Goal: Find contact information: Find contact information

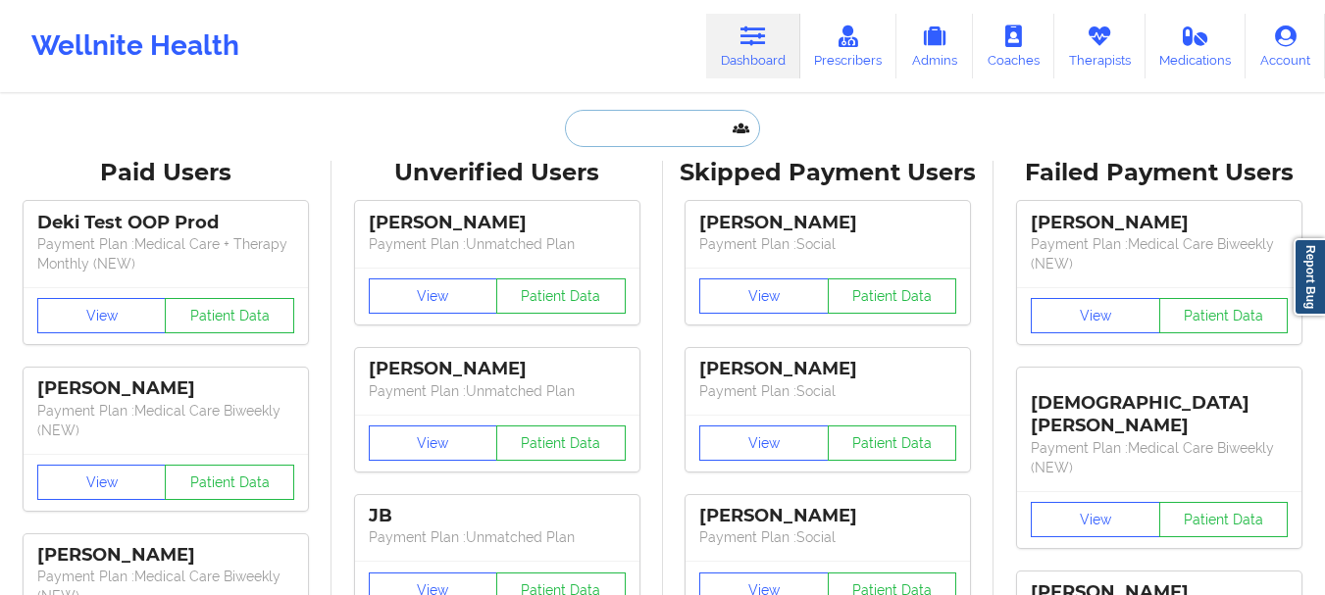
click at [657, 145] on input "text" at bounding box center [662, 128] width 194 height 37
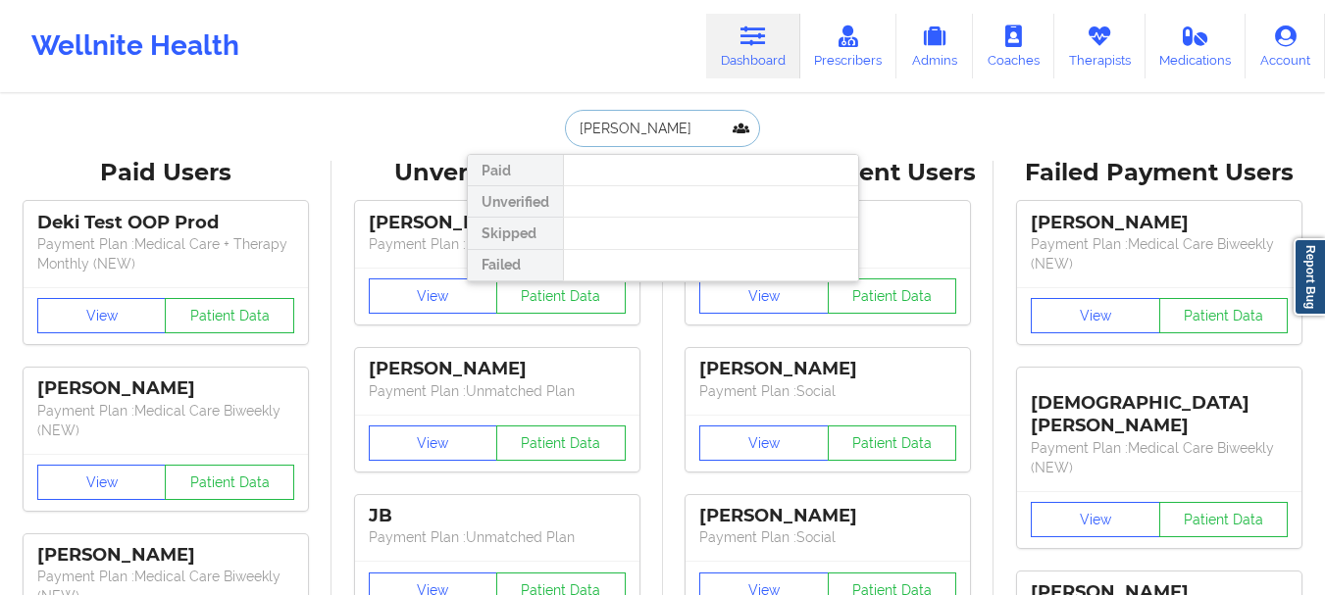
type input "daniel k"
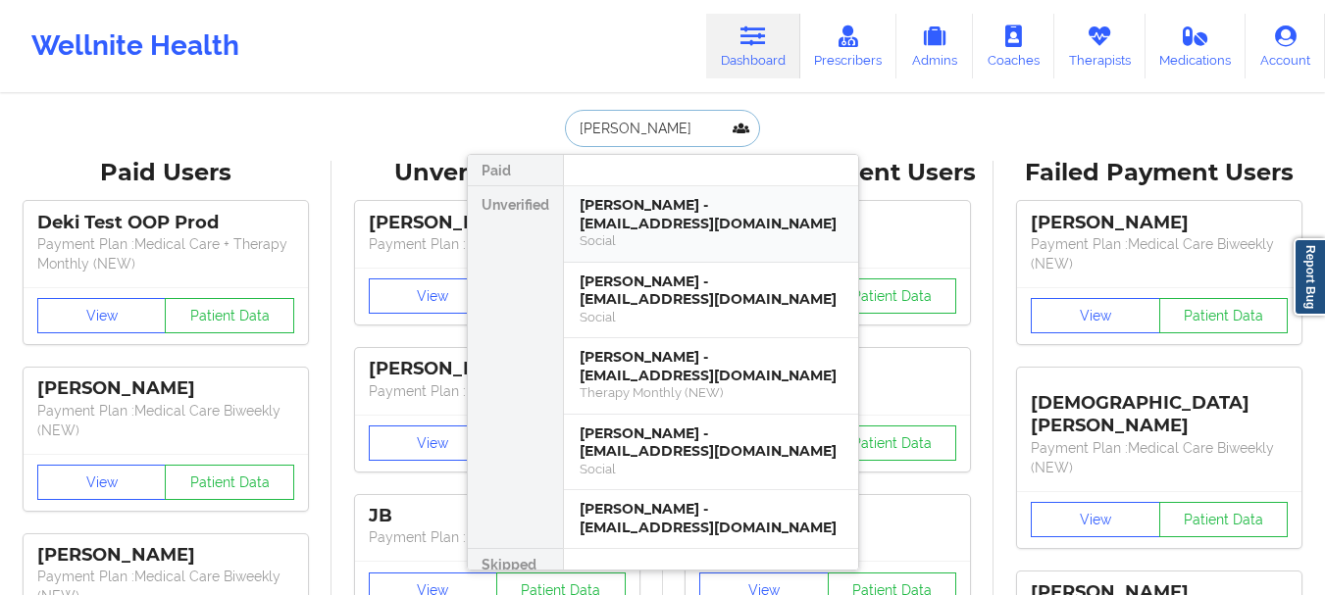
click at [646, 221] on div "Daniel Klier - djklieresq@gmail.com" at bounding box center [710, 214] width 263 height 36
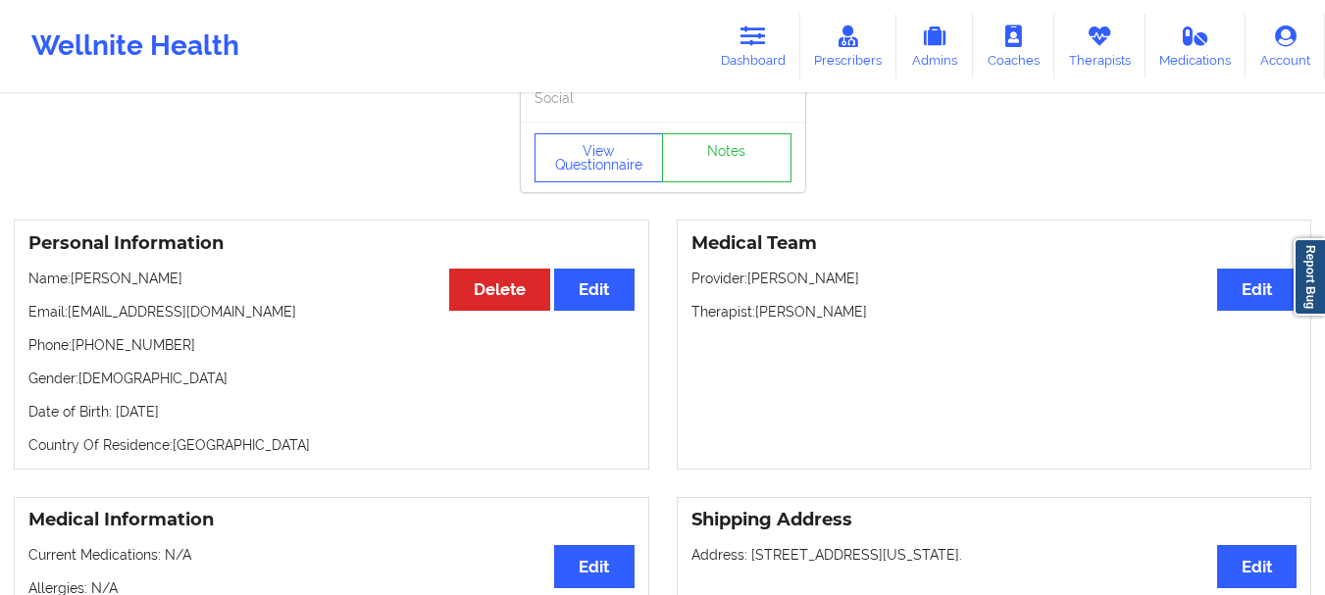
scroll to position [39, 0]
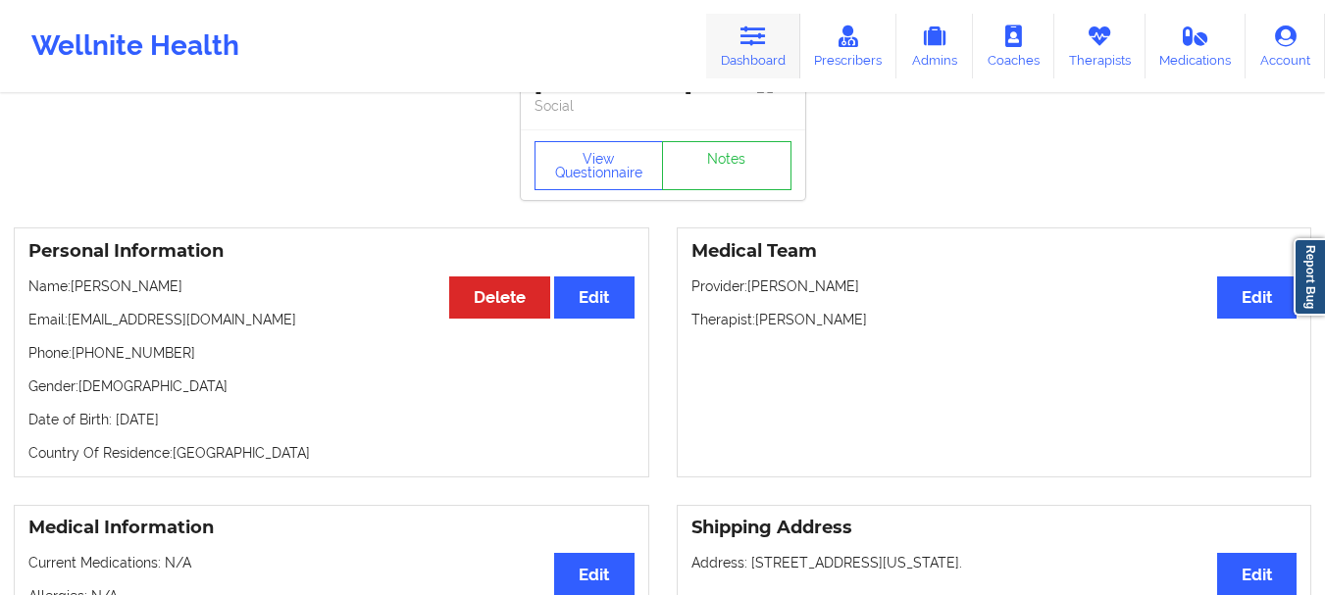
click at [776, 57] on link "Dashboard" at bounding box center [753, 46] width 94 height 65
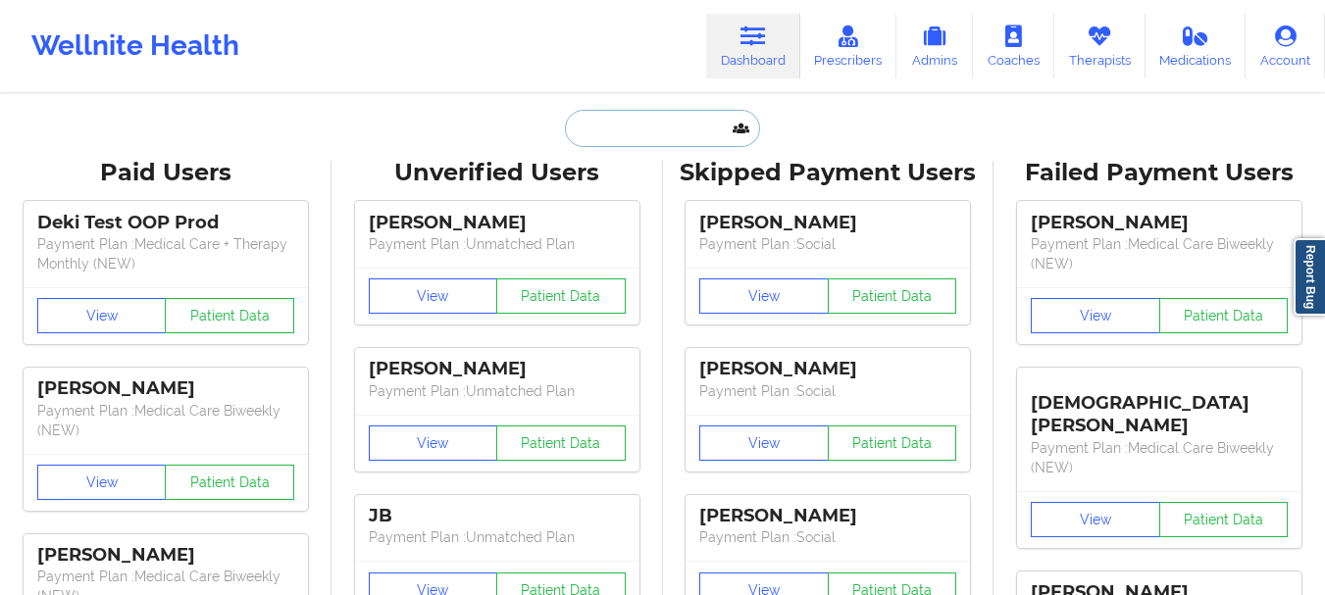
click at [634, 137] on input "text" at bounding box center [662, 128] width 194 height 37
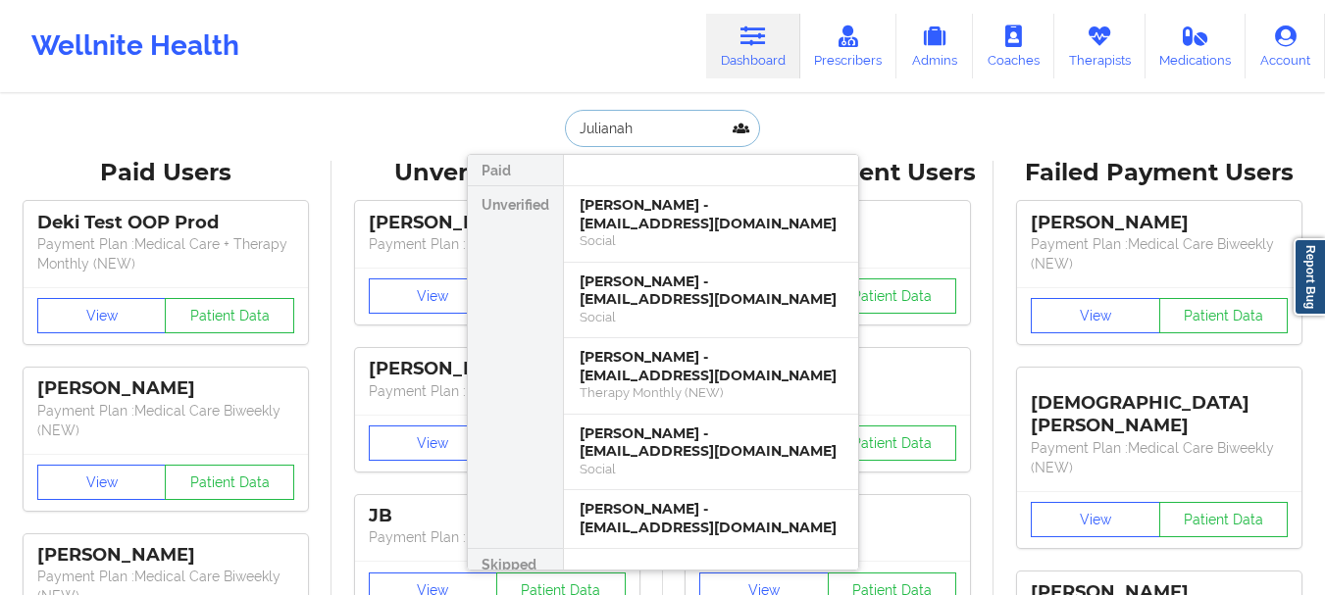
type input "Julianah"
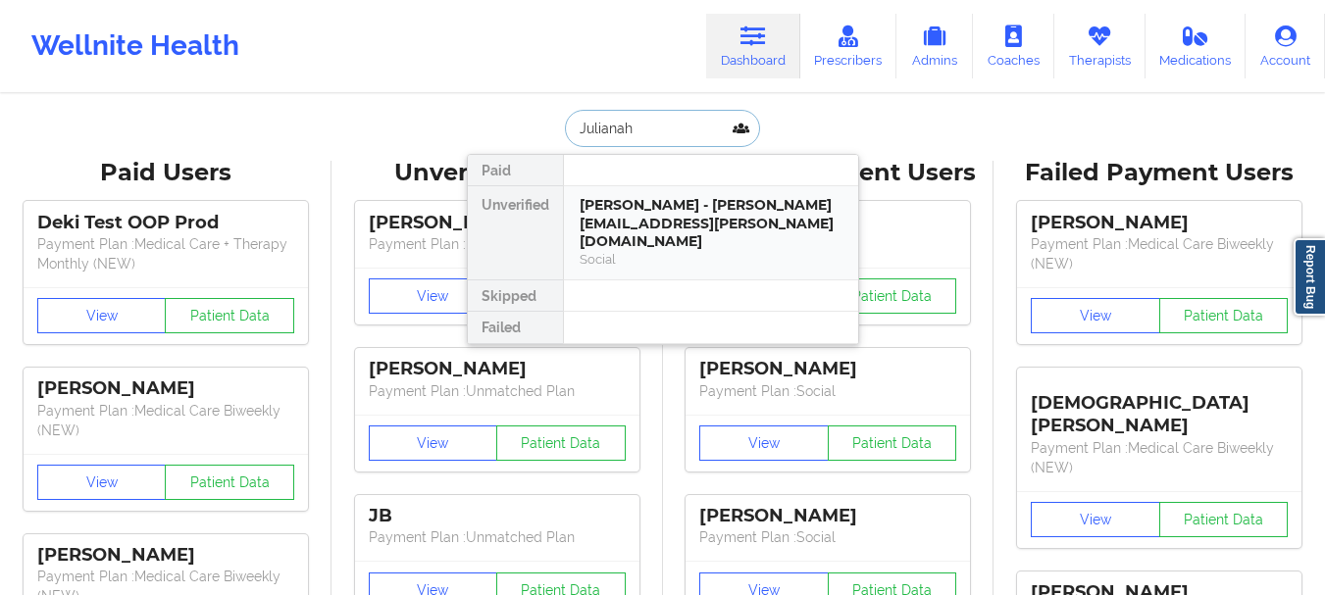
click at [624, 207] on div "Julianah Kayode - julianah.kayode@gmail.com" at bounding box center [710, 223] width 263 height 55
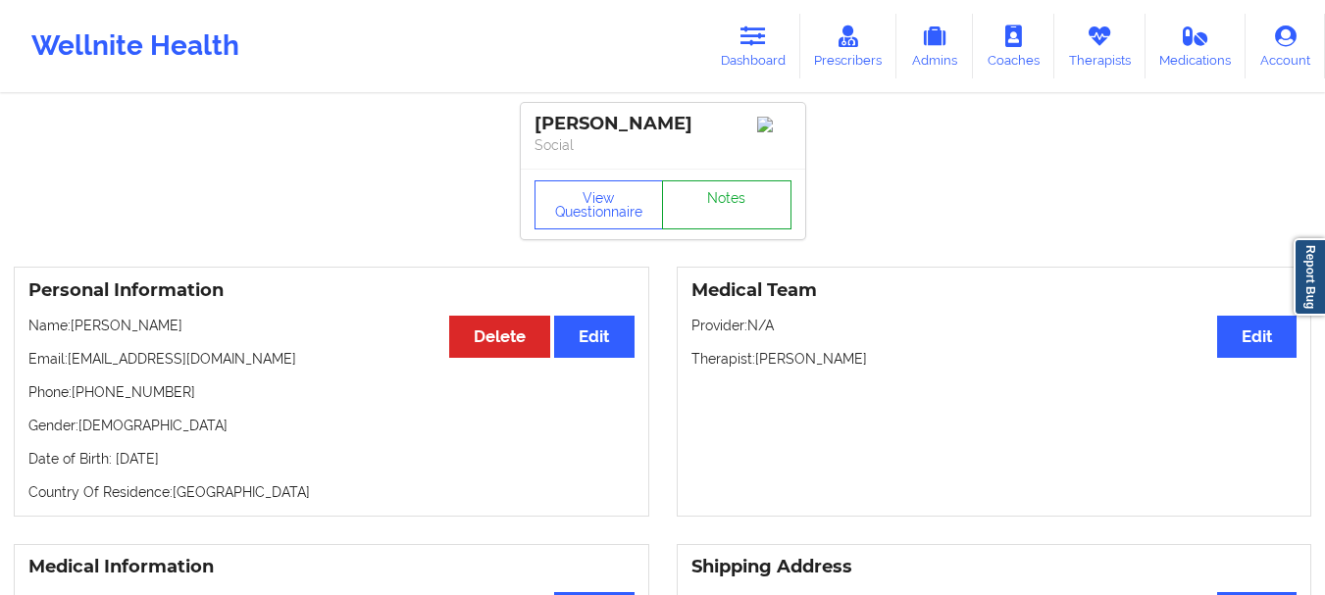
click at [746, 215] on link "Notes" at bounding box center [726, 204] width 129 height 49
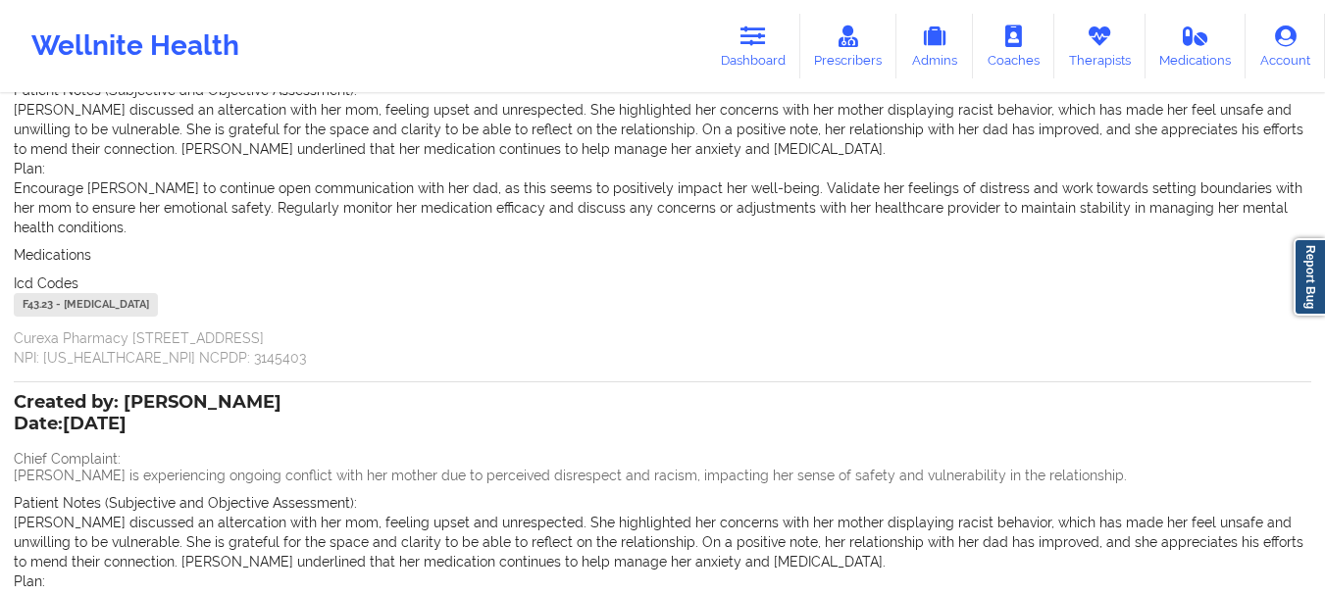
scroll to position [227, 0]
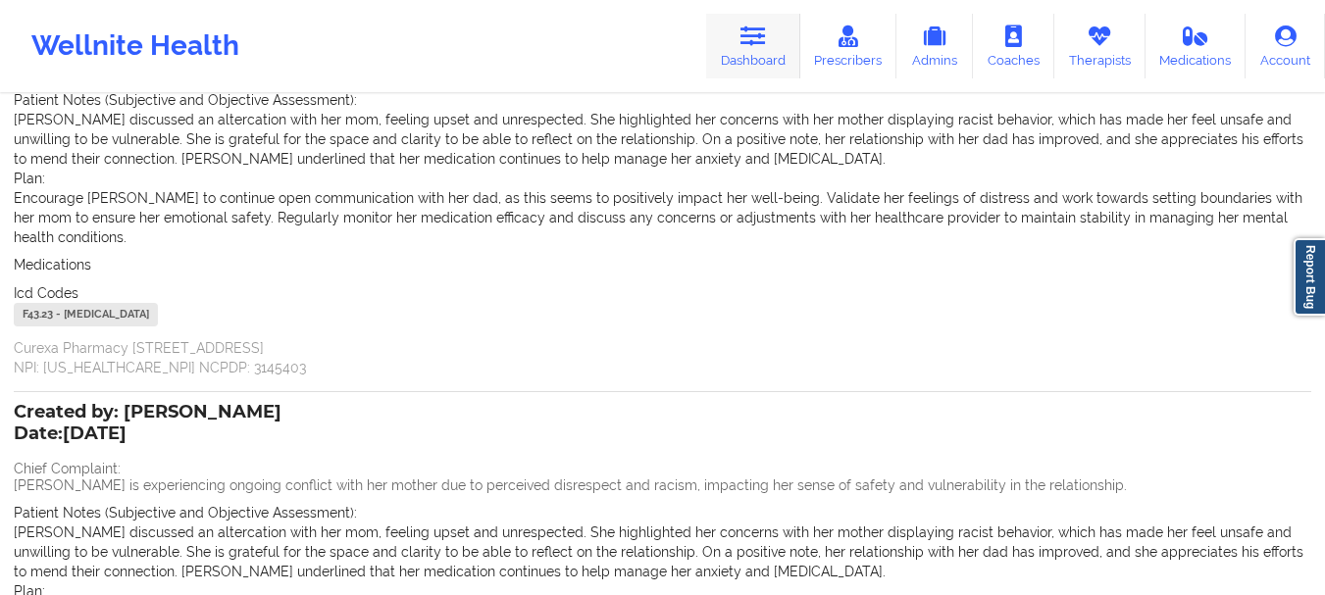
click at [755, 57] on link "Dashboard" at bounding box center [753, 46] width 94 height 65
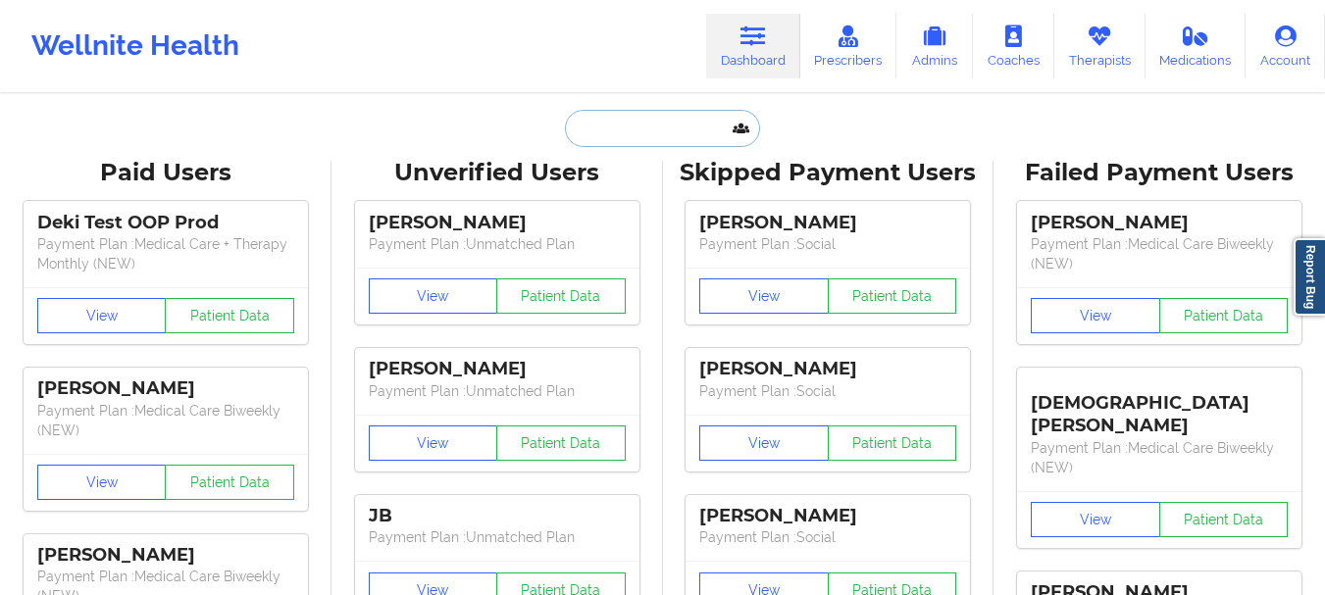
click at [603, 139] on input "text" at bounding box center [662, 128] width 194 height 37
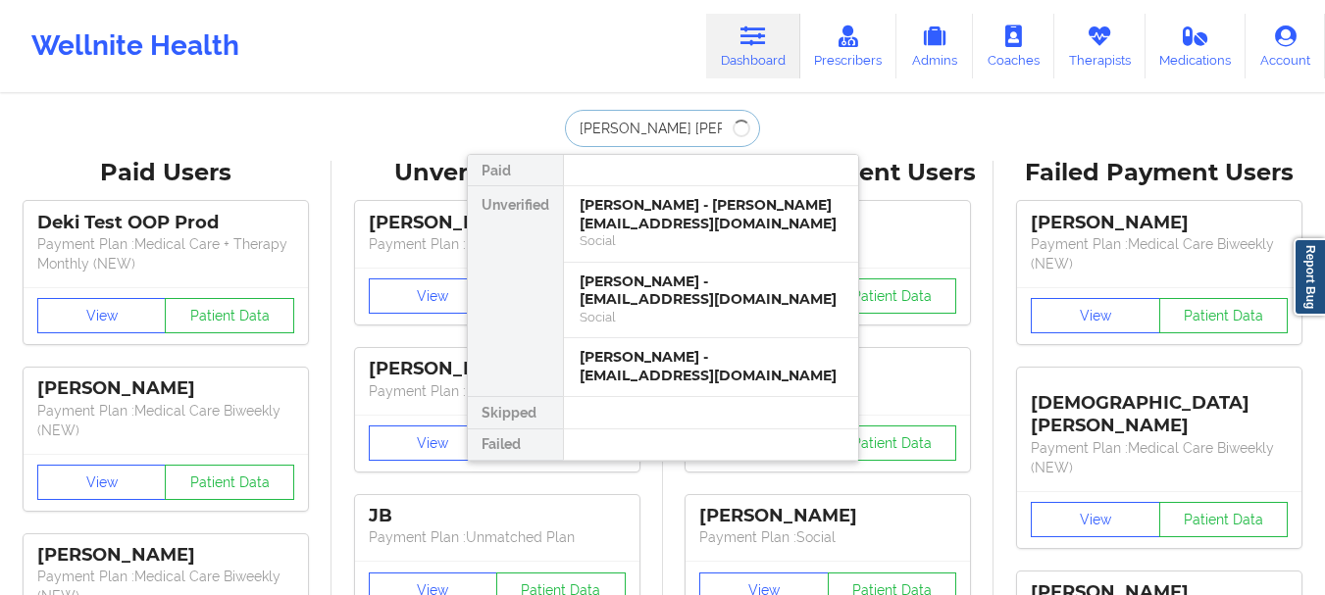
type input "Nicole marie"
click at [663, 314] on div "Social" at bounding box center [710, 317] width 263 height 17
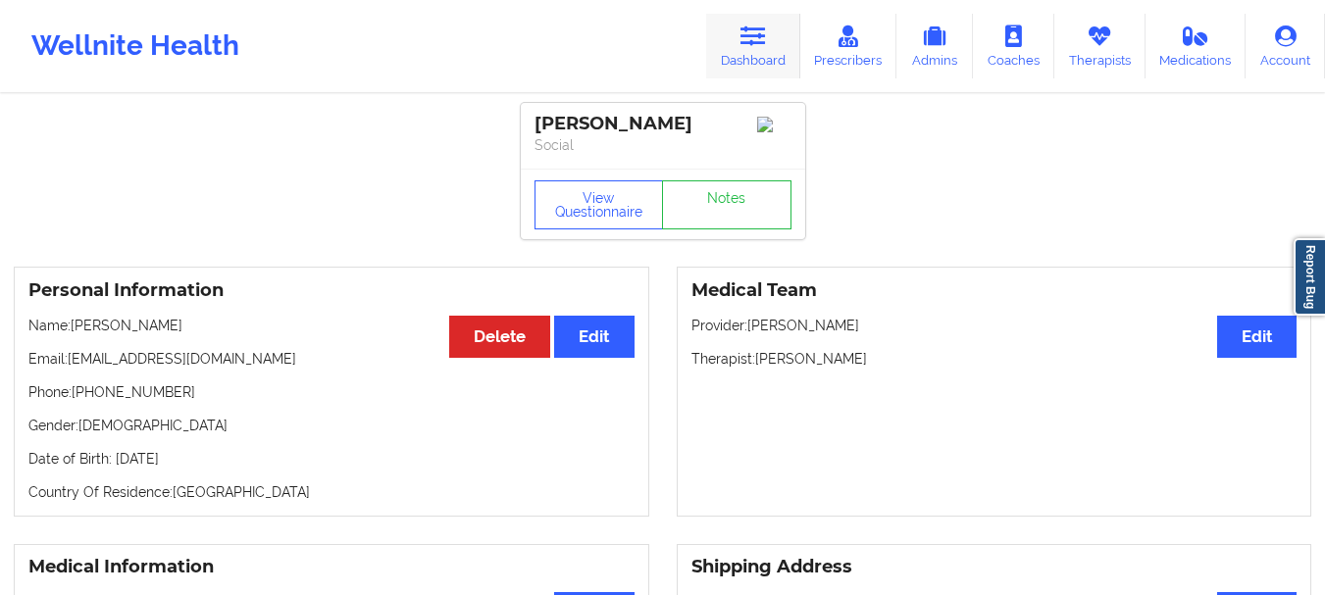
click at [748, 40] on icon at bounding box center [752, 36] width 25 height 22
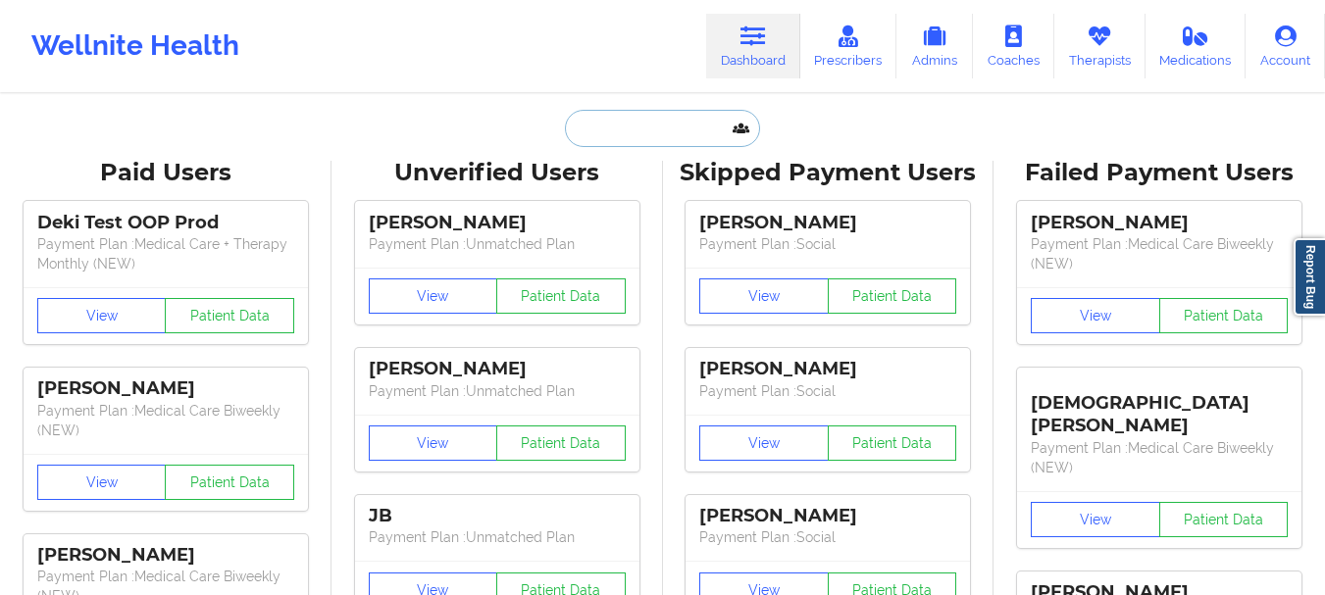
click at [597, 143] on input "text" at bounding box center [662, 128] width 194 height 37
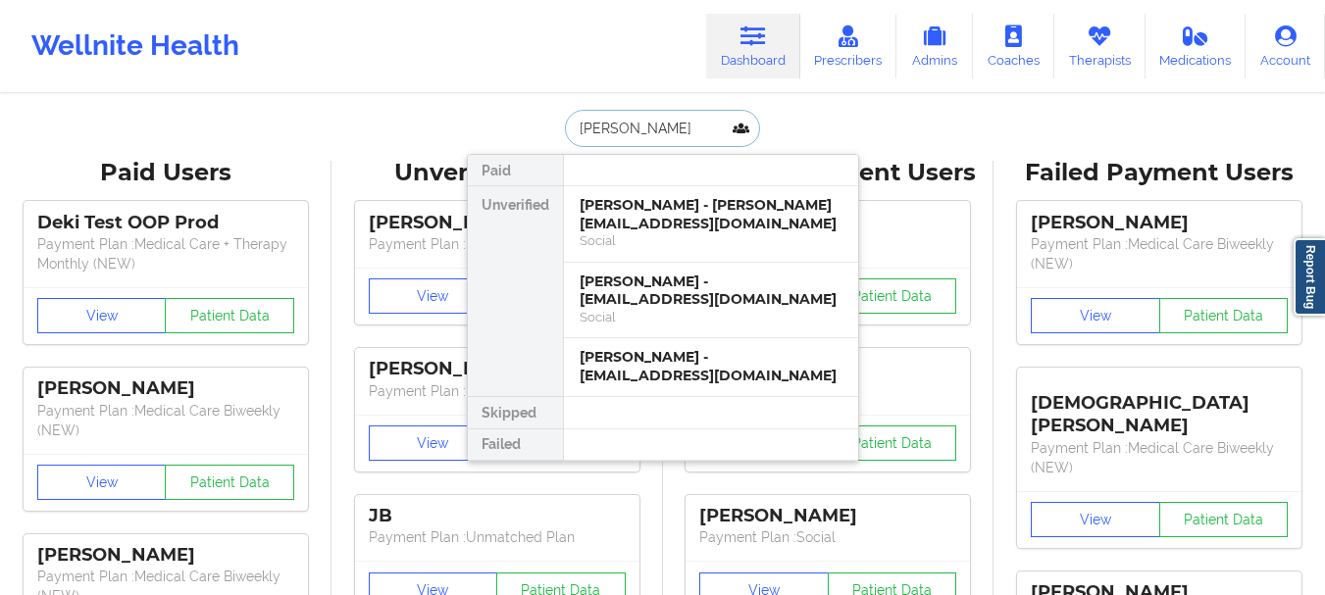
type input "nicole mari"
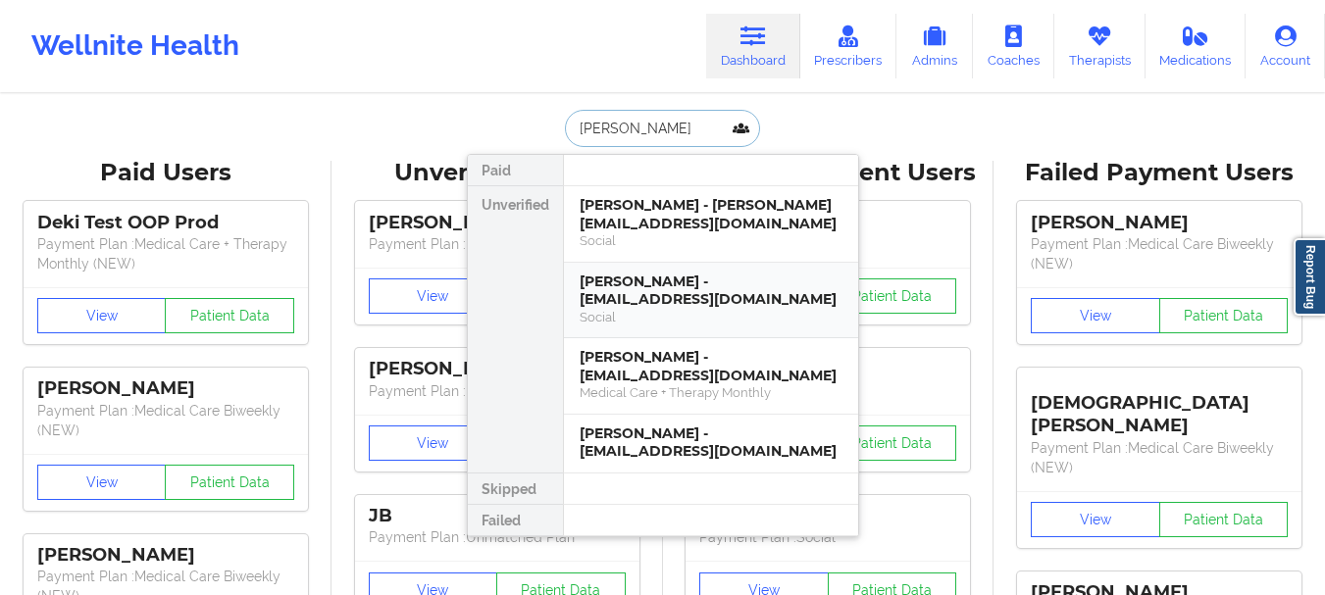
click at [665, 308] on div "Nicole Marie Ruiz - info@nikkiruiz.com" at bounding box center [710, 291] width 263 height 36
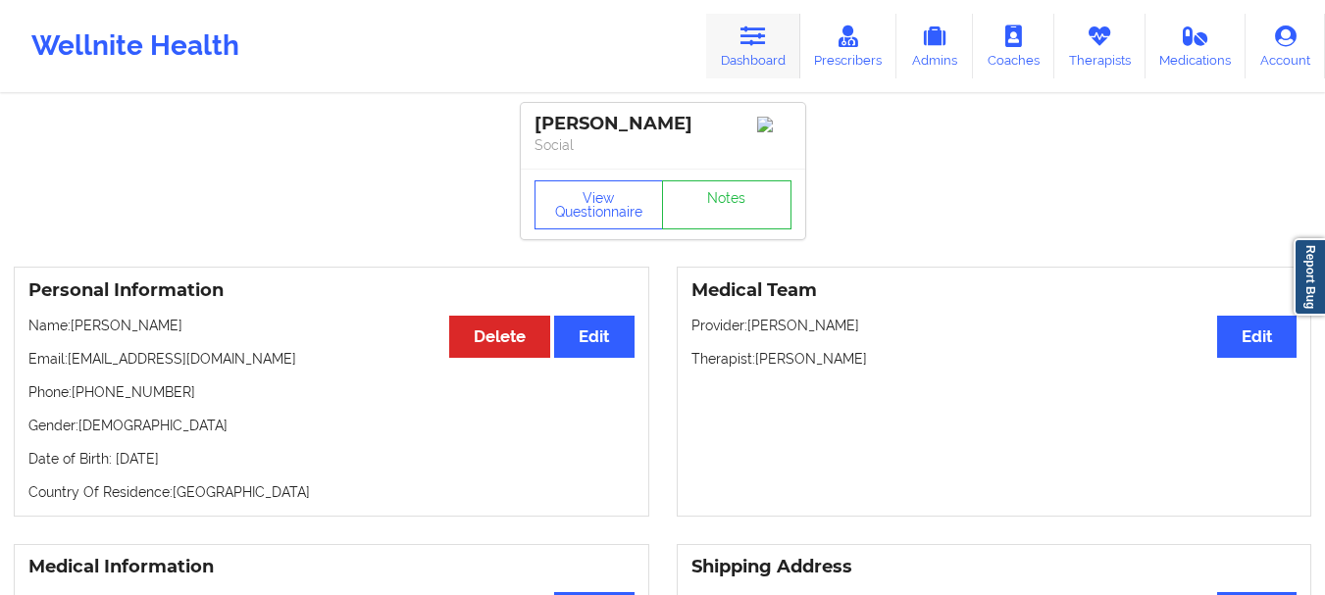
click at [766, 46] on icon at bounding box center [752, 36] width 25 height 22
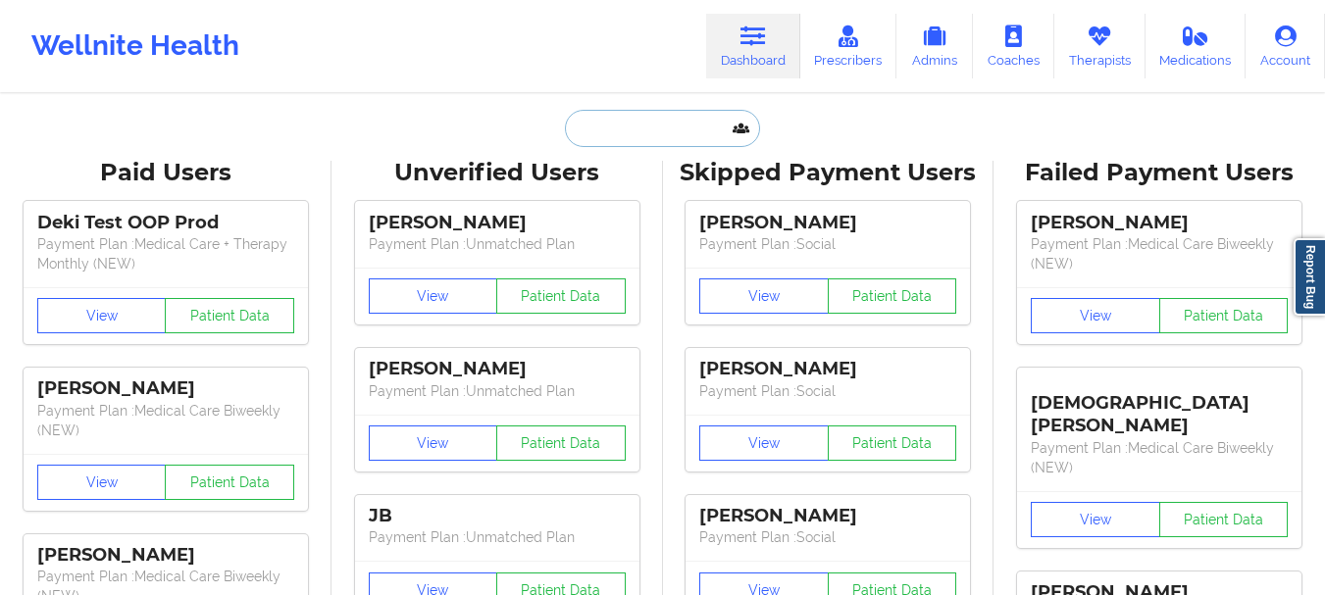
click at [615, 124] on input "text" at bounding box center [662, 128] width 194 height 37
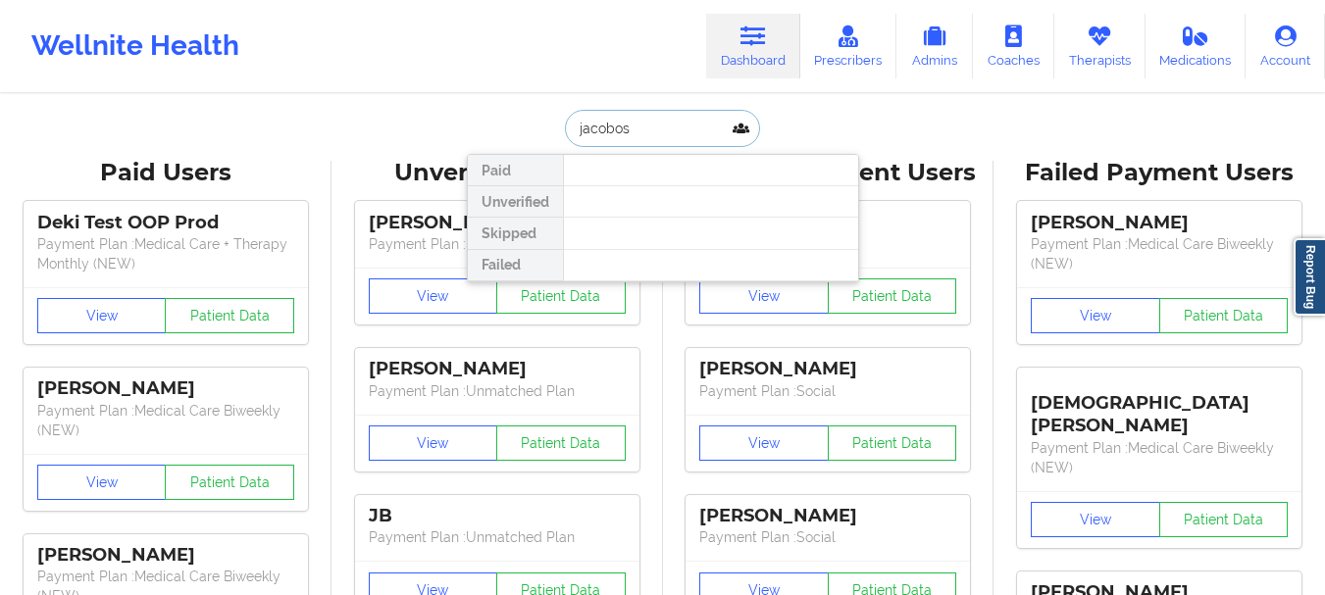
type input "jacobo"
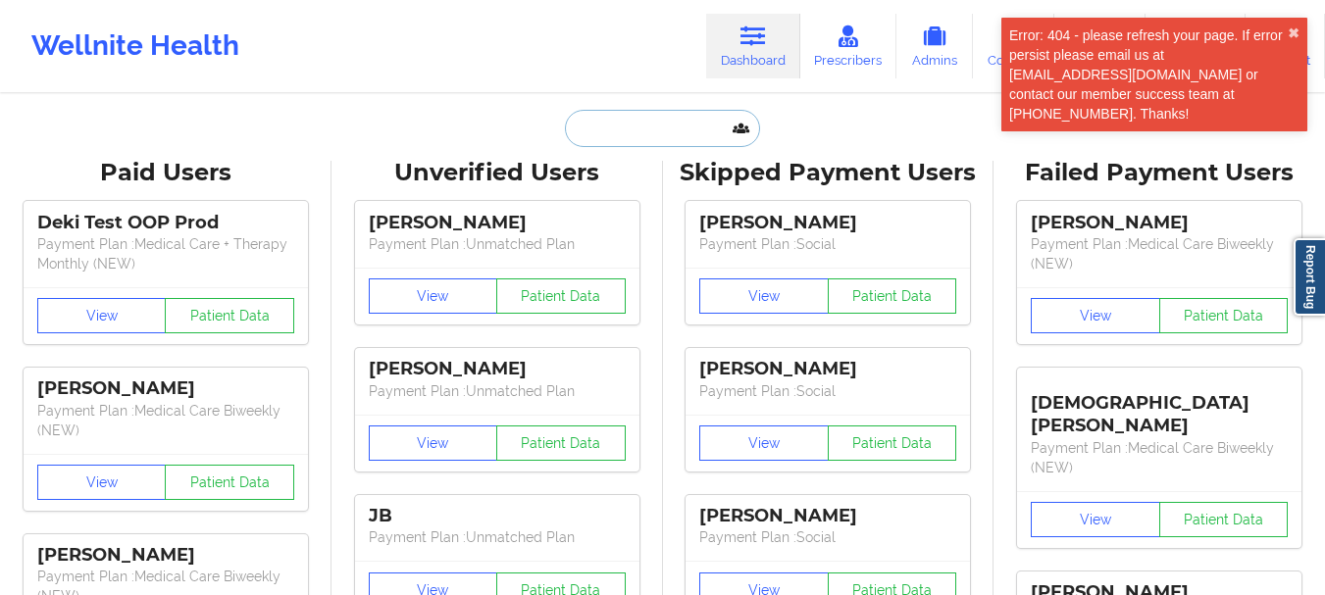
click at [626, 118] on input "text" at bounding box center [662, 128] width 194 height 37
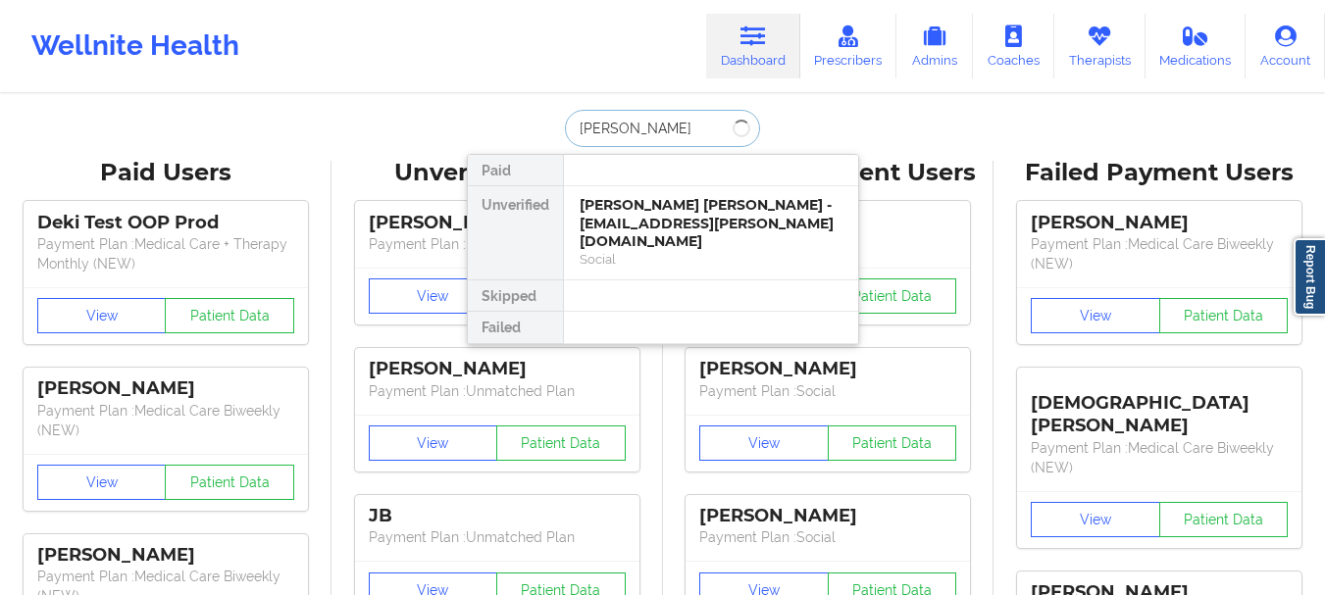
type input "[PERSON_NAME][GEOGRAPHIC_DATA][PERSON_NAME]"
click at [638, 195] on div "[PERSON_NAME] [PERSON_NAME] - [EMAIL_ADDRESS][PERSON_NAME][DOMAIN_NAME] Social" at bounding box center [711, 232] width 294 height 93
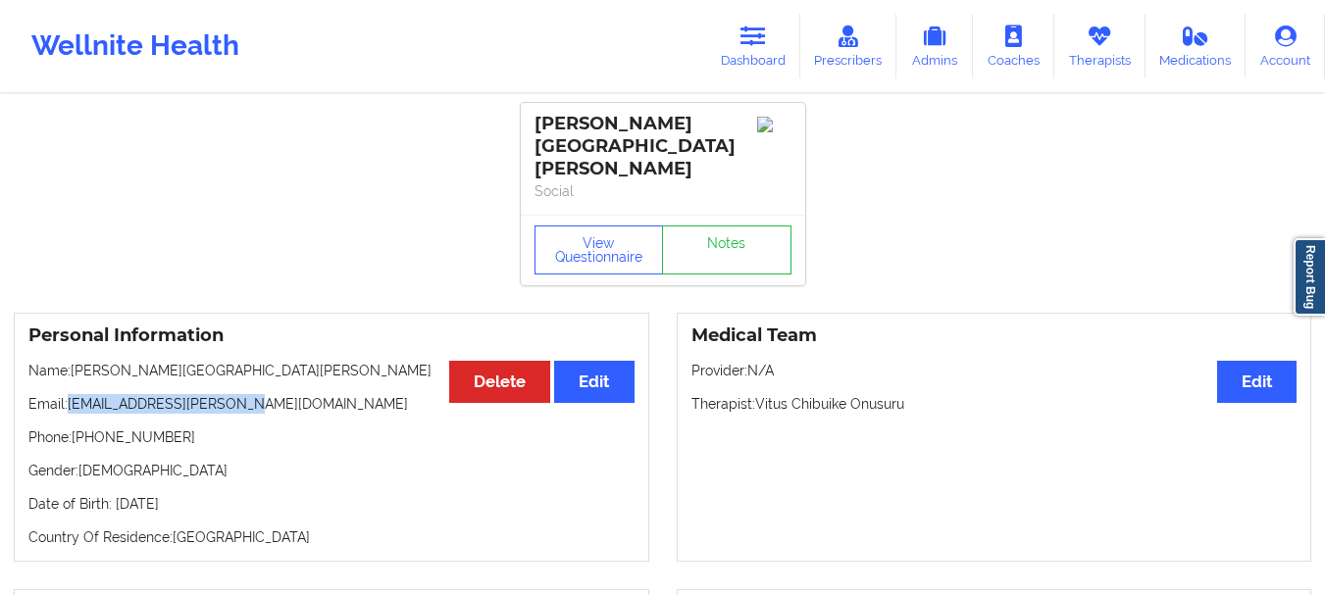
drag, startPoint x: 236, startPoint y: 371, endPoint x: 70, endPoint y: 363, distance: 166.9
click at [70, 394] on p "Email: [EMAIL_ADDRESS][PERSON_NAME][DOMAIN_NAME]" at bounding box center [331, 404] width 606 height 20
click at [97, 394] on p "Email: [EMAIL_ADDRESS][PERSON_NAME][DOMAIN_NAME]" at bounding box center [331, 404] width 606 height 20
drag, startPoint x: 67, startPoint y: 361, endPoint x: 240, endPoint y: 371, distance: 173.8
click at [240, 394] on p "Email: [EMAIL_ADDRESS][PERSON_NAME][DOMAIN_NAME]" at bounding box center [331, 404] width 606 height 20
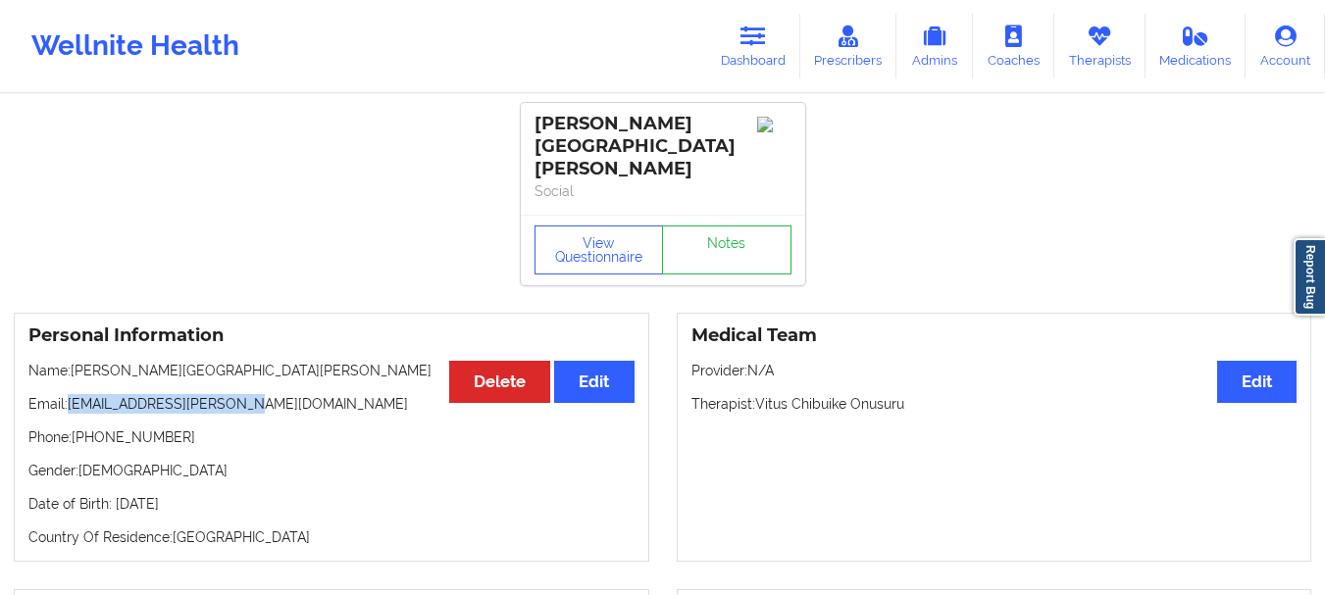
click at [240, 394] on p "Email: [EMAIL_ADDRESS][PERSON_NAME][DOMAIN_NAME]" at bounding box center [331, 404] width 606 height 20
drag, startPoint x: 242, startPoint y: 367, endPoint x: 72, endPoint y: 369, distance: 170.6
click at [72, 394] on p "Email: [EMAIL_ADDRESS][PERSON_NAME][DOMAIN_NAME]" at bounding box center [331, 404] width 606 height 20
click at [86, 394] on p "Email: [EMAIL_ADDRESS][PERSON_NAME][DOMAIN_NAME]" at bounding box center [331, 404] width 606 height 20
drag, startPoint x: 86, startPoint y: 367, endPoint x: 231, endPoint y: 358, distance: 145.4
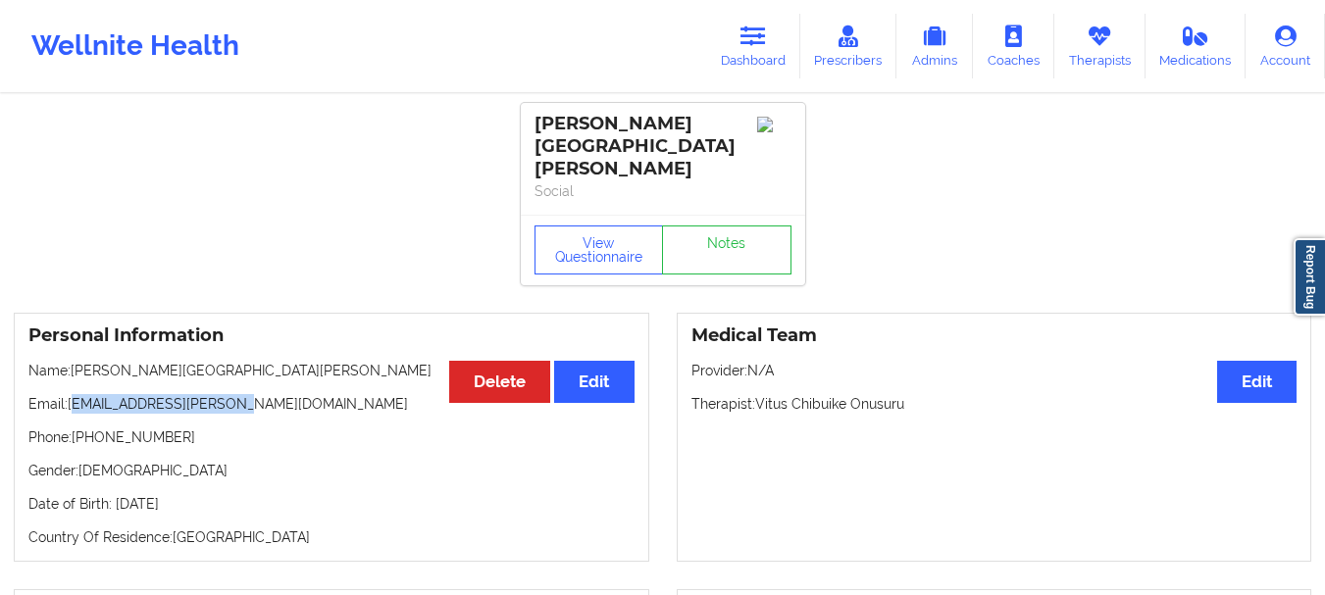
click at [231, 394] on p "Email: [EMAIL_ADDRESS][PERSON_NAME][DOMAIN_NAME]" at bounding box center [331, 404] width 606 height 20
drag, startPoint x: 258, startPoint y: 366, endPoint x: 71, endPoint y: 367, distance: 187.3
click at [71, 394] on p "Email: [EMAIL_ADDRESS][PERSON_NAME][DOMAIN_NAME]" at bounding box center [331, 404] width 606 height 20
copy p "[EMAIL_ADDRESS][PERSON_NAME][DOMAIN_NAME]"
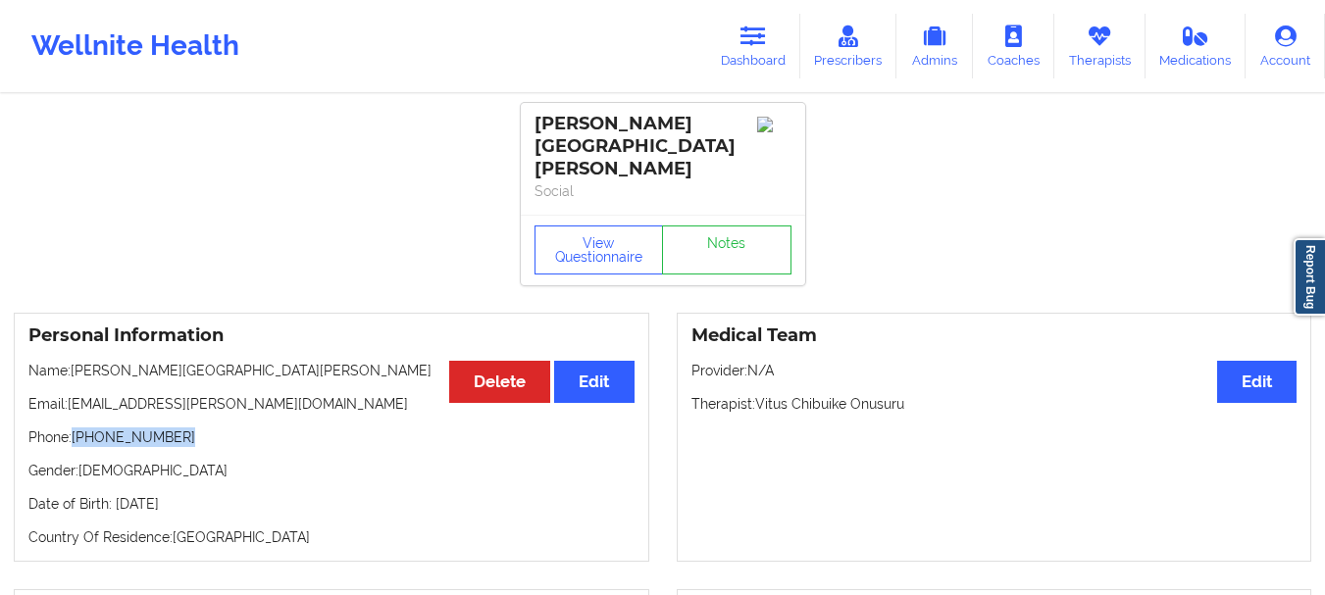
drag, startPoint x: 215, startPoint y: 400, endPoint x: 75, endPoint y: 404, distance: 139.3
click at [75, 427] on p "Phone: [PHONE_NUMBER]" at bounding box center [331, 437] width 606 height 20
click at [93, 427] on p "Phone: [PHONE_NUMBER]" at bounding box center [331, 437] width 606 height 20
drag, startPoint x: 93, startPoint y: 404, endPoint x: 182, endPoint y: 400, distance: 89.3
click at [182, 427] on p "Phone: [PHONE_NUMBER]" at bounding box center [331, 437] width 606 height 20
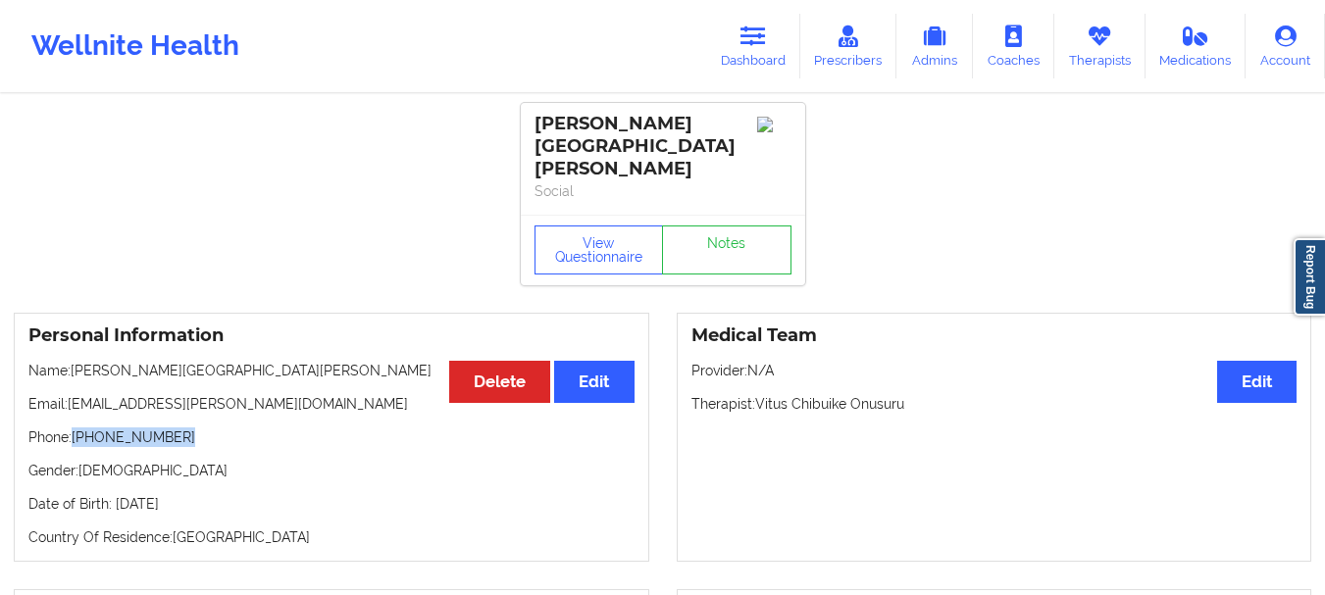
copy p "[PHONE_NUMBER]"
